Goal: Task Accomplishment & Management: Manage account settings

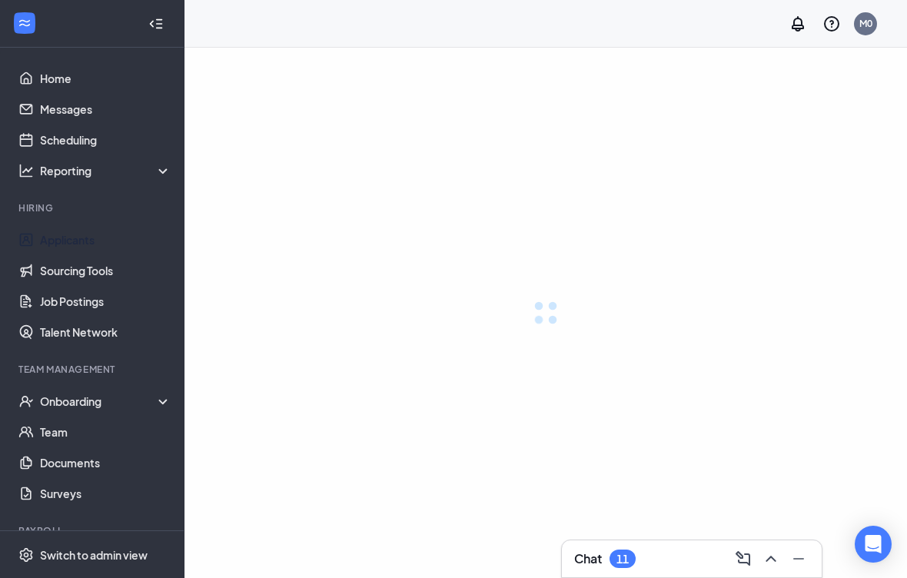
click at [52, 235] on link "Applicants" at bounding box center [105, 239] width 131 height 31
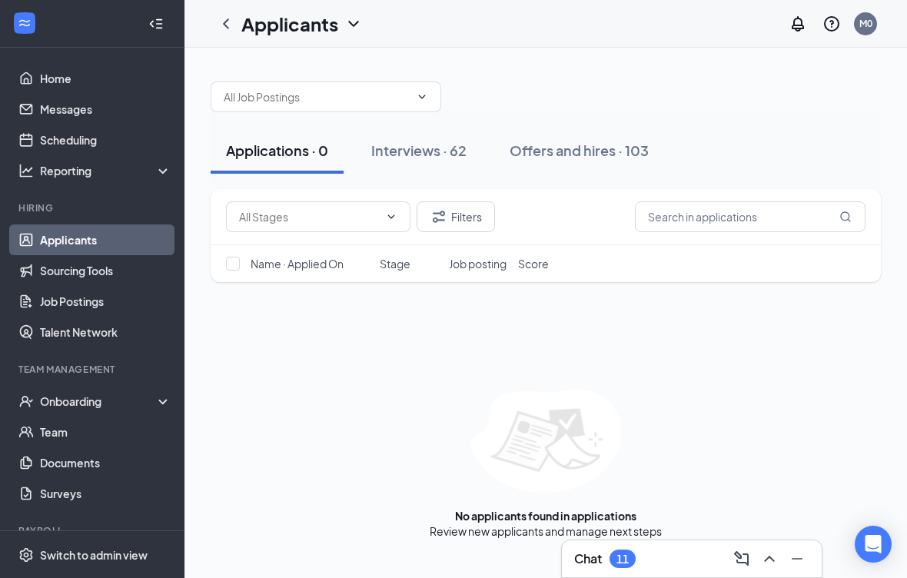
click at [567, 151] on div "Offers and hires · 103" at bounding box center [578, 150] width 139 height 19
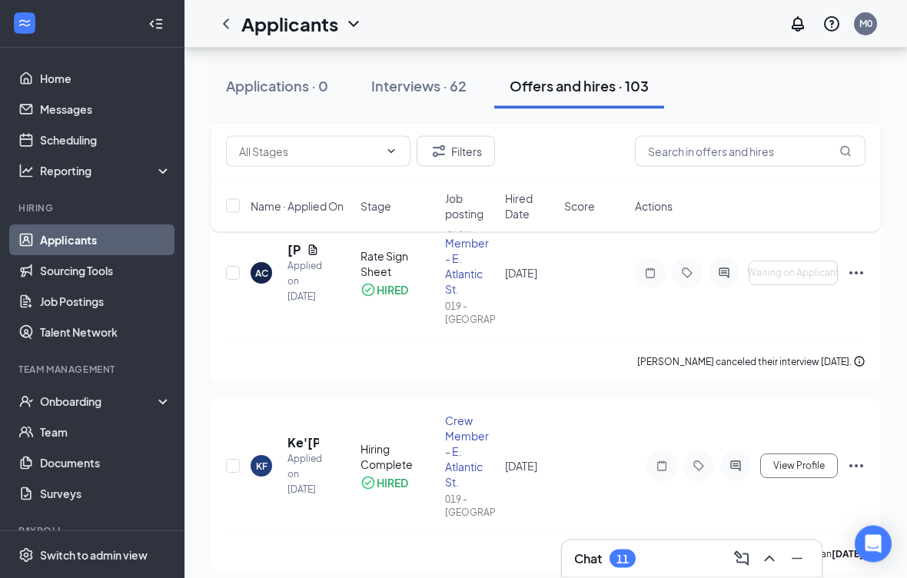
scroll to position [2967, 0]
click at [408, 91] on div "Interviews · 62" at bounding box center [418, 85] width 95 height 19
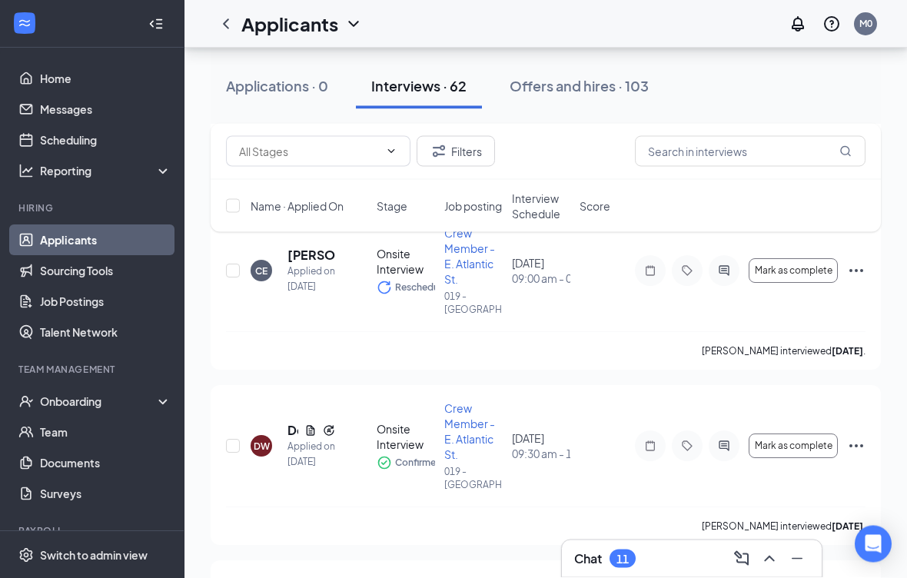
scroll to position [1329, 0]
click at [719, 273] on icon "ActiveChat" at bounding box center [723, 270] width 10 height 10
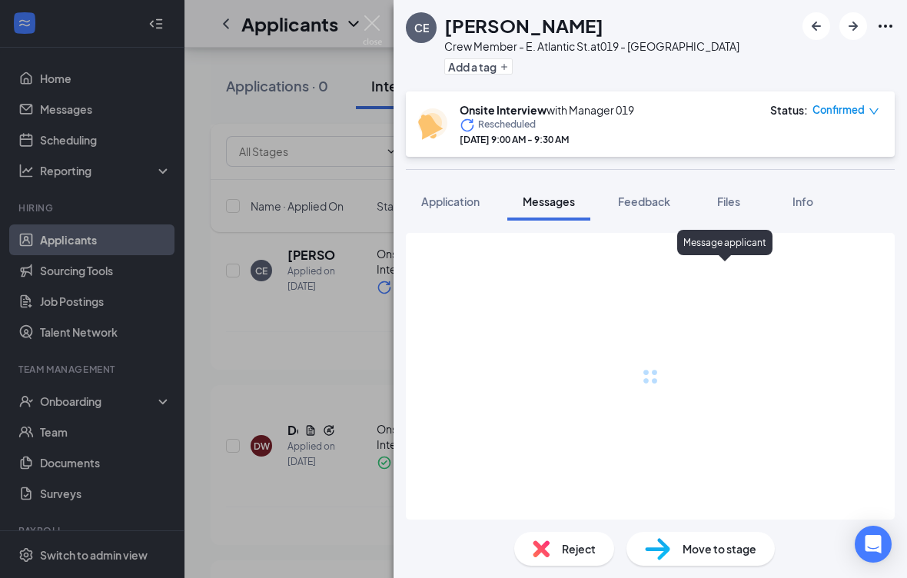
click at [451, 201] on span "Application" at bounding box center [450, 201] width 58 height 14
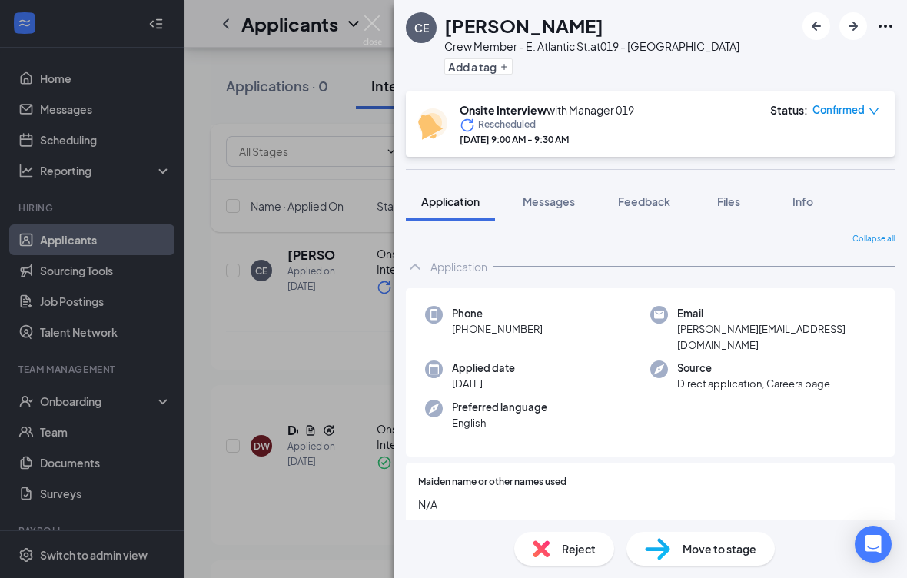
click at [350, 376] on div "CE [PERSON_NAME] Crew Member - E. Atlantic St. at 019 - [GEOGRAPHIC_DATA] Add a…" at bounding box center [453, 289] width 907 height 578
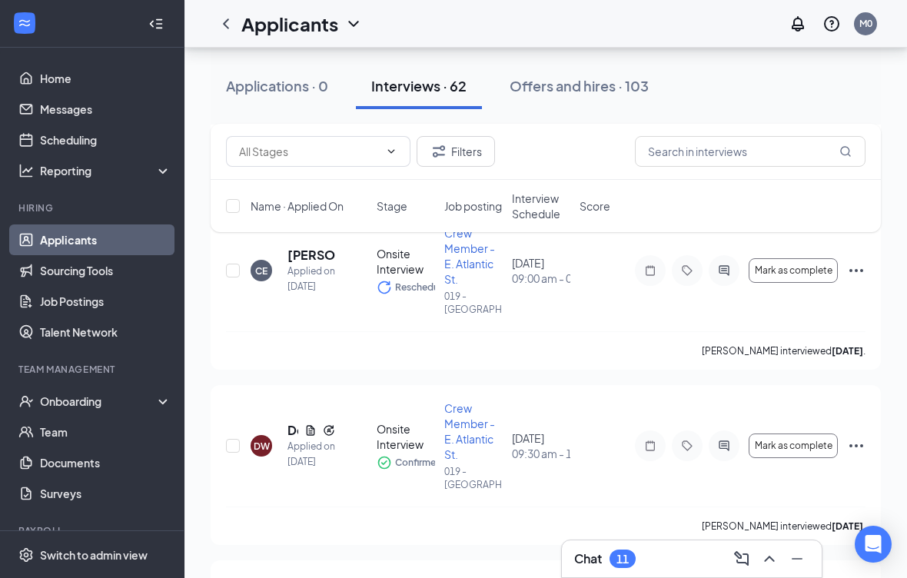
click at [788, 272] on span "Mark as complete" at bounding box center [793, 270] width 78 height 11
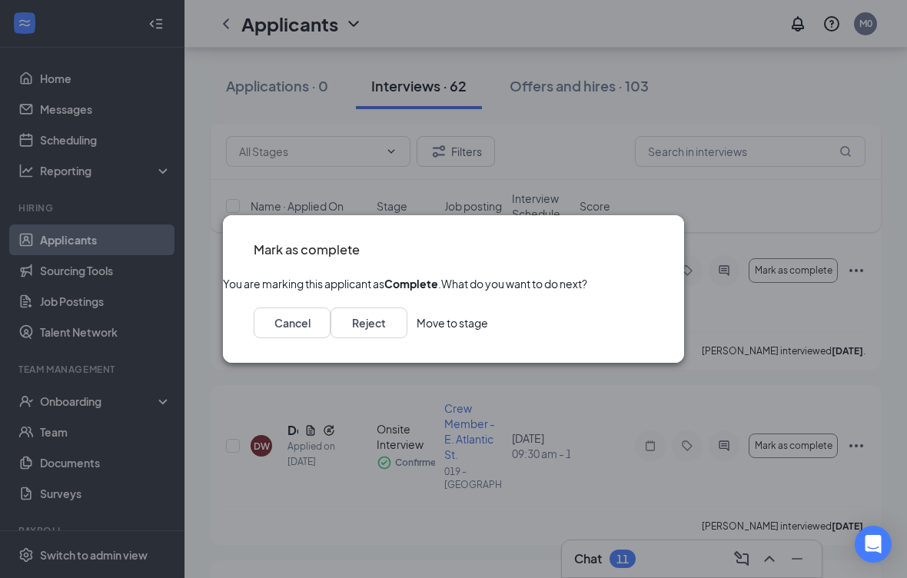
click at [488, 338] on button "Move to stage" at bounding box center [451, 322] width 71 height 31
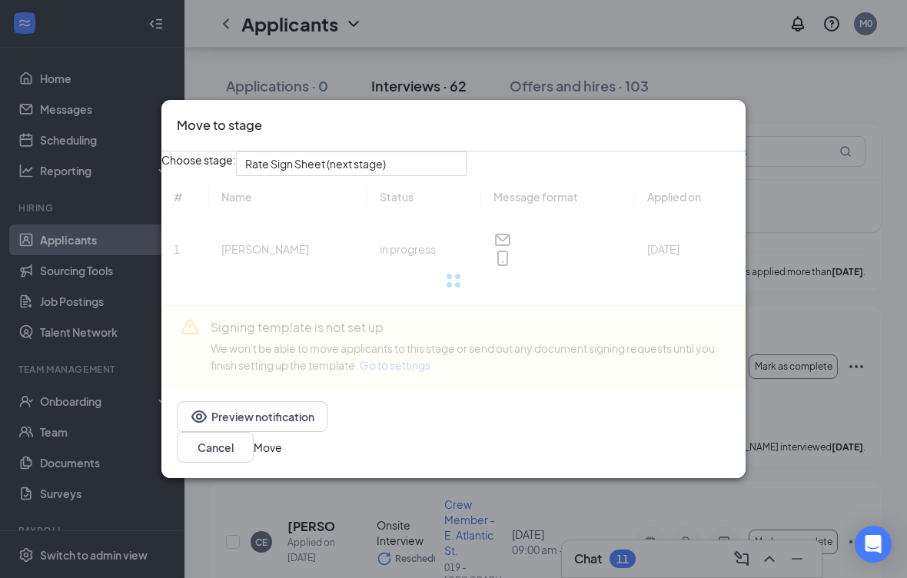
scroll to position [1048, 0]
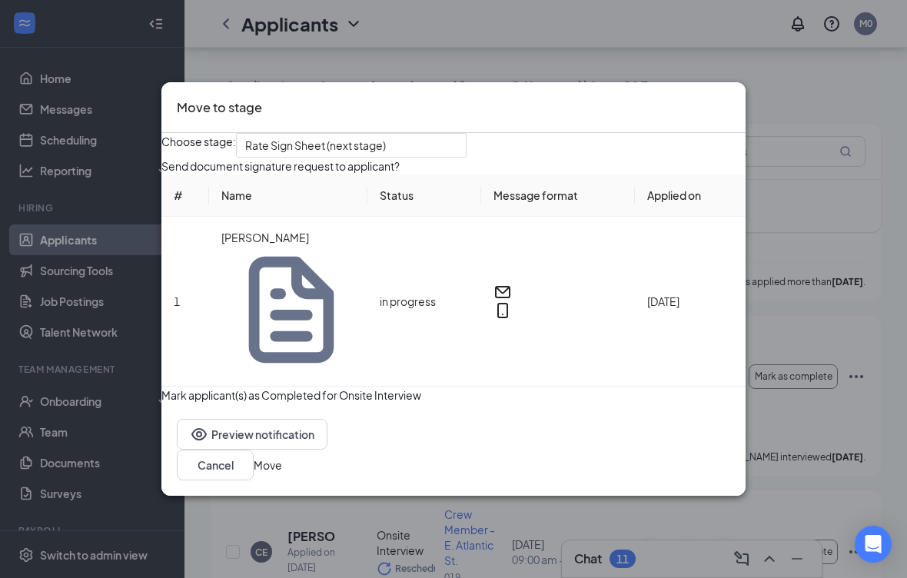
click at [512, 403] on div "Choose stage: Rate Sign Sheet (next stage) Send document signature request to a…" at bounding box center [453, 268] width 584 height 270
click at [282, 456] on button "Move" at bounding box center [268, 464] width 28 height 17
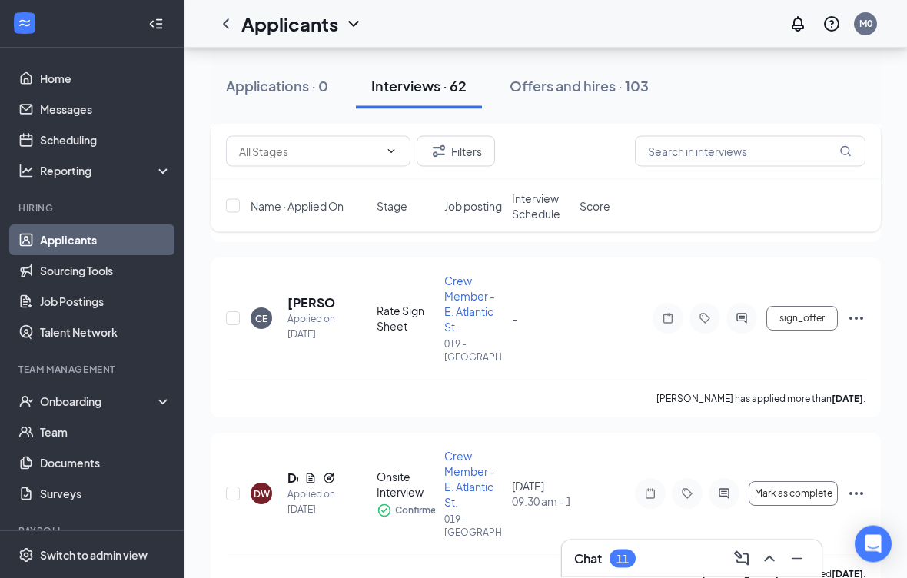
scroll to position [1281, 0]
